Goal: Task Accomplishment & Management: Manage account settings

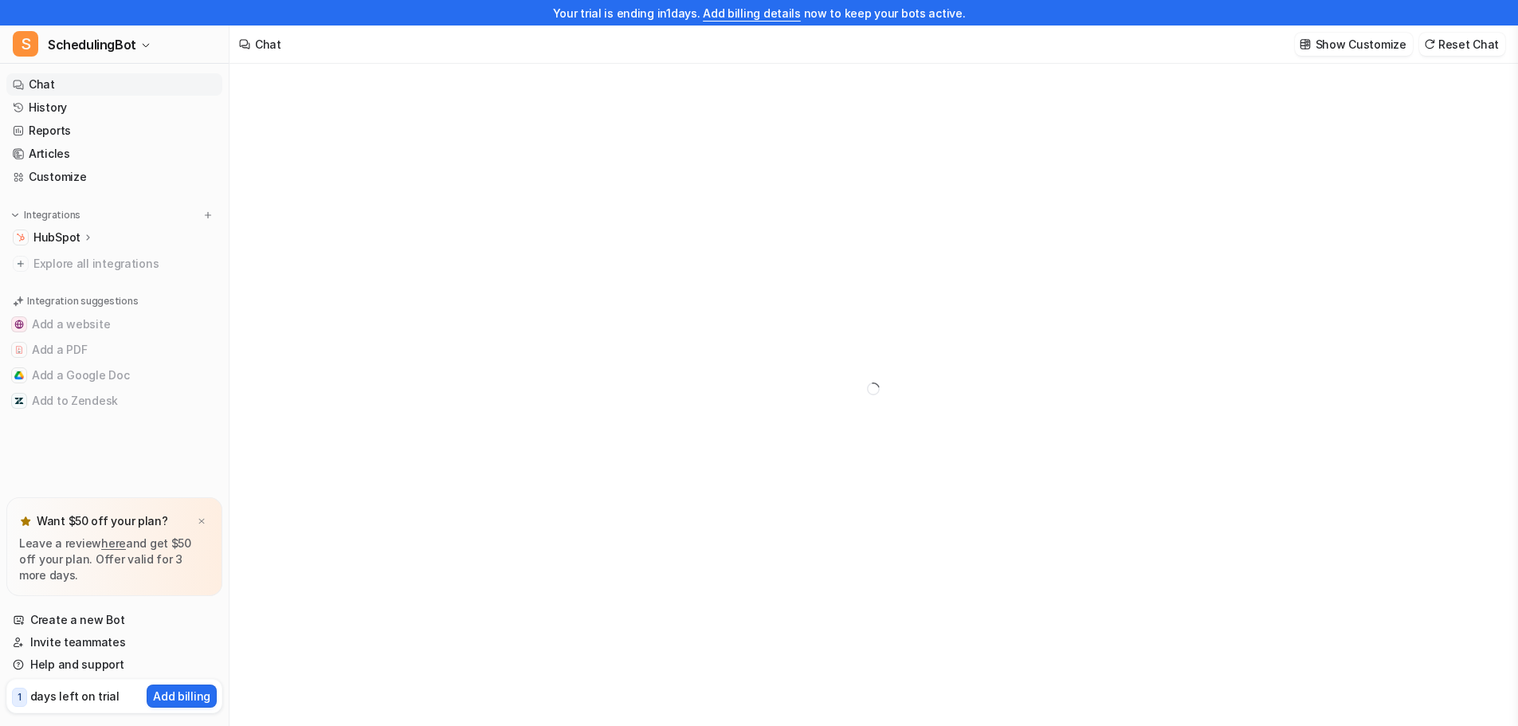
type textarea "**********"
click at [76, 238] on p "HubSpot" at bounding box center [56, 238] width 47 height 16
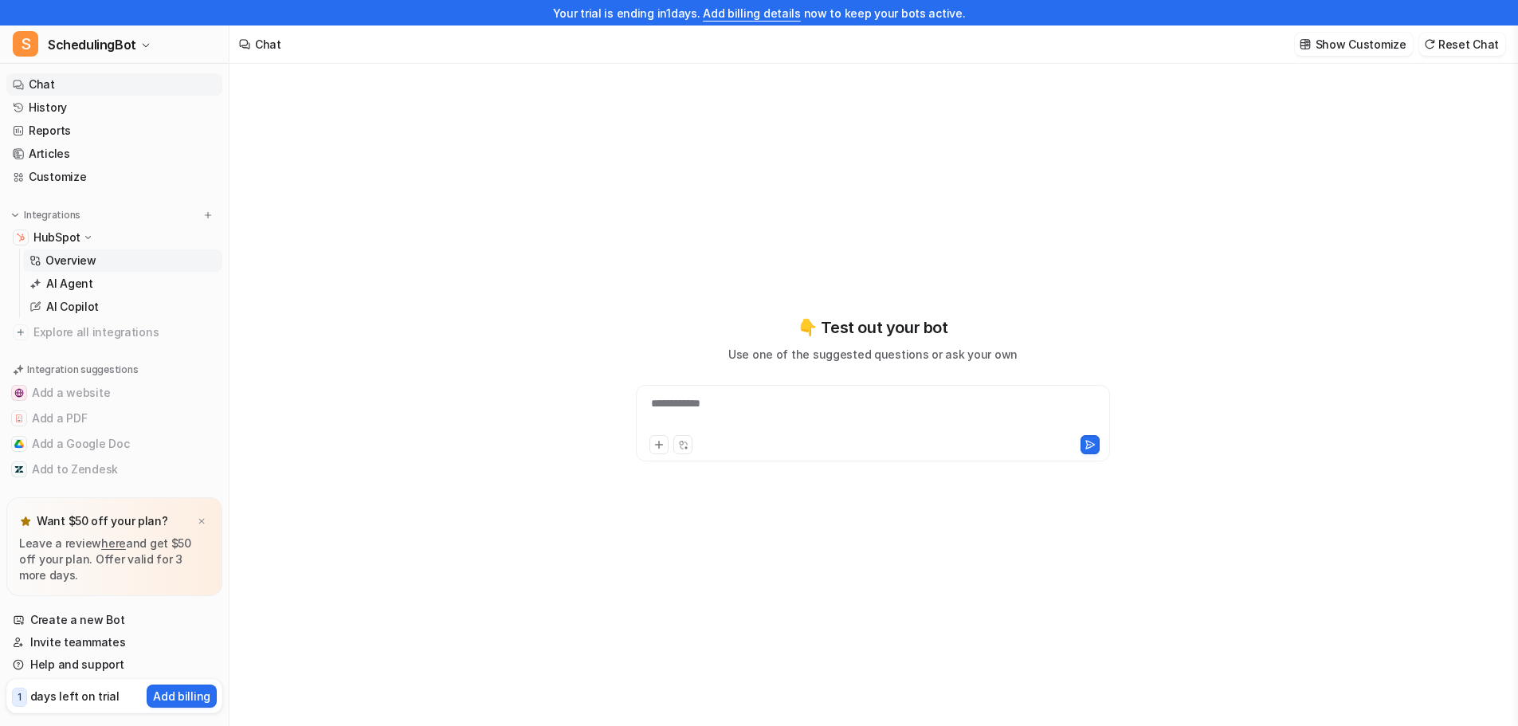
click at [72, 257] on p "Overview" at bounding box center [70, 261] width 51 height 16
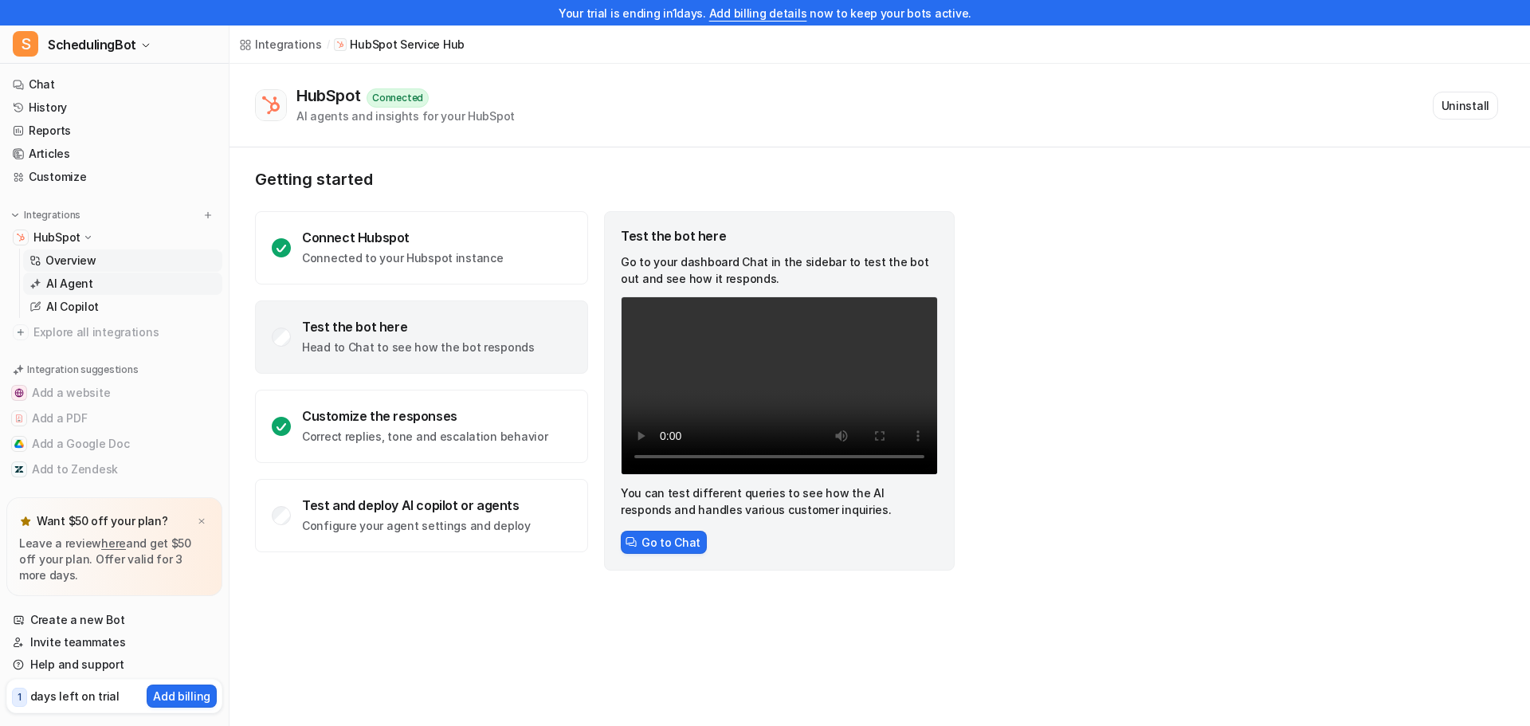
click at [81, 284] on p "AI Agent" at bounding box center [69, 284] width 47 height 16
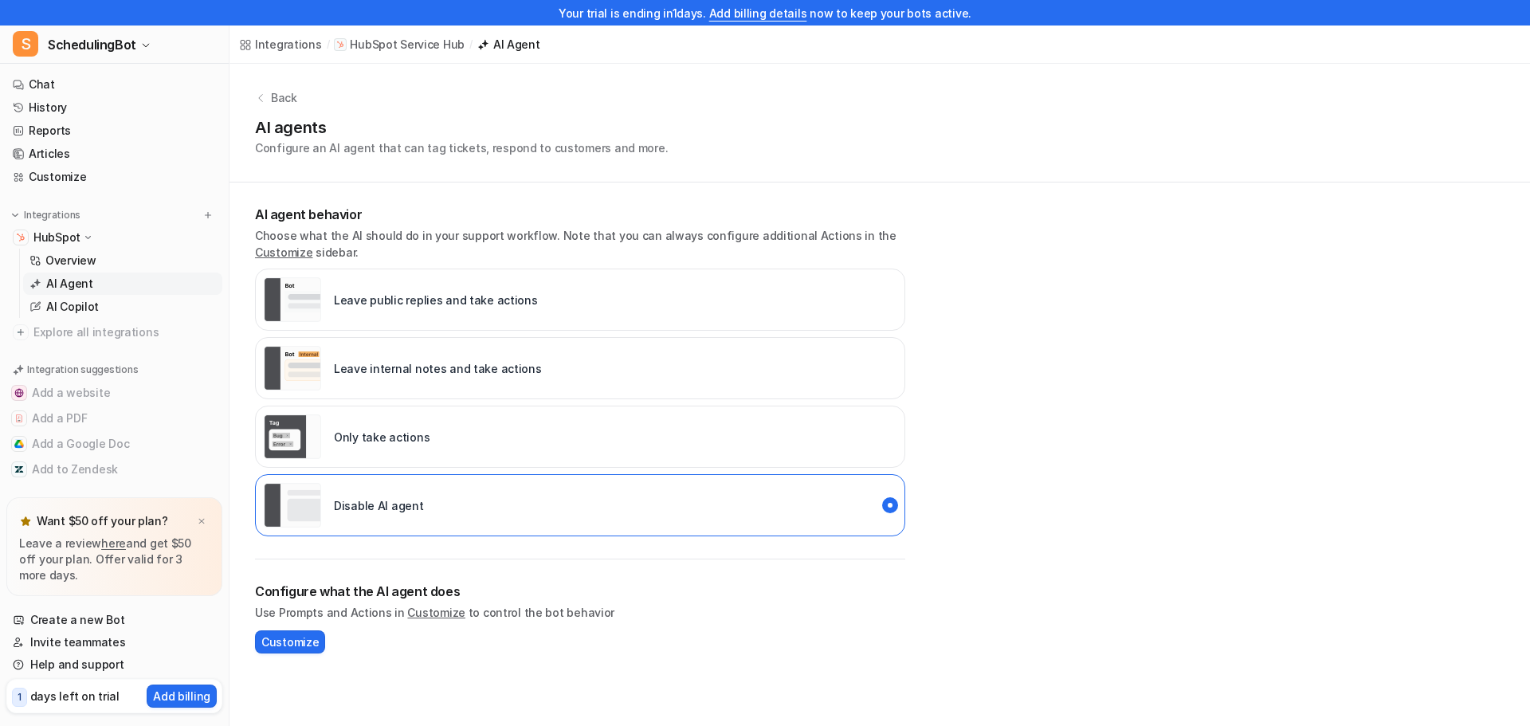
click at [395, 301] on p "Leave public replies and take actions" at bounding box center [436, 300] width 204 height 17
click at [354, 493] on div "Disable AI agent" at bounding box center [344, 505] width 160 height 45
